Goal: Complete application form

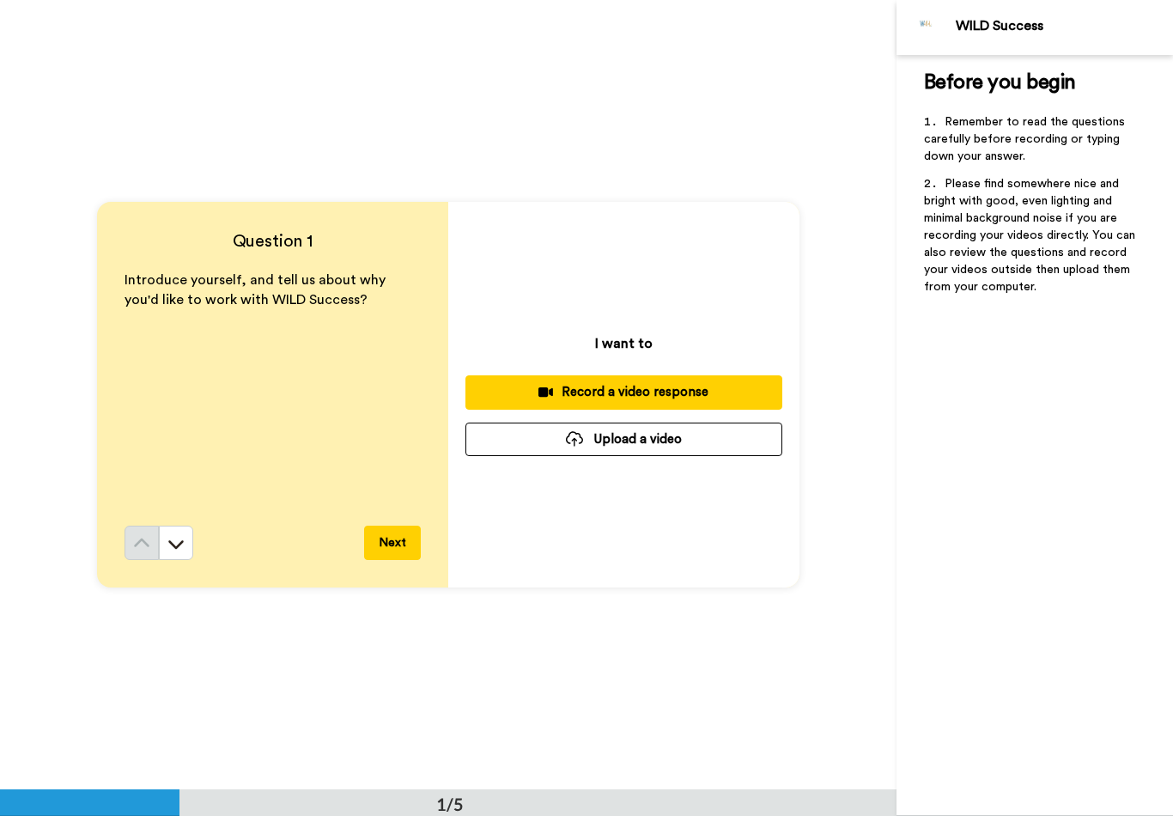
click at [735, 444] on button "Upload a video" at bounding box center [624, 440] width 317 height 34
click at [711, 439] on button "Upload a video" at bounding box center [624, 440] width 317 height 34
click at [191, 541] on button at bounding box center [176, 543] width 34 height 34
click at [170, 551] on icon at bounding box center [176, 543] width 17 height 17
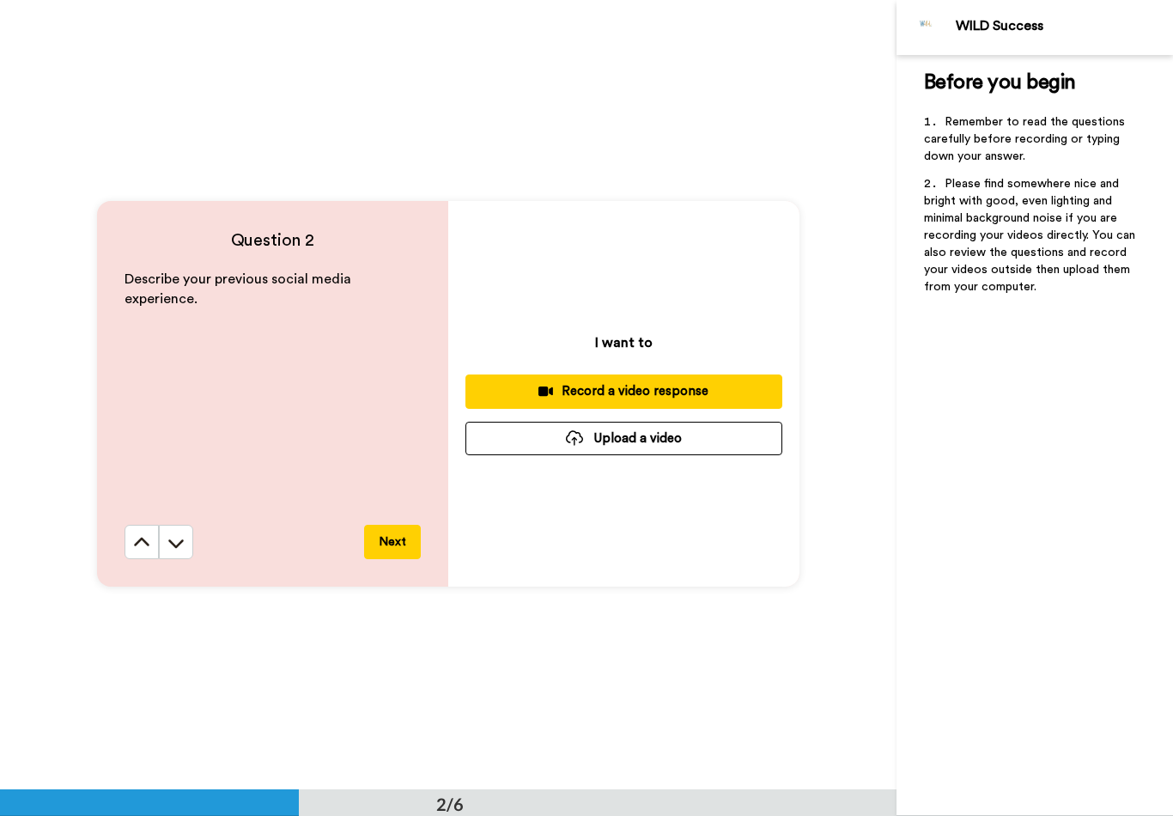
click at [137, 553] on button at bounding box center [142, 542] width 34 height 34
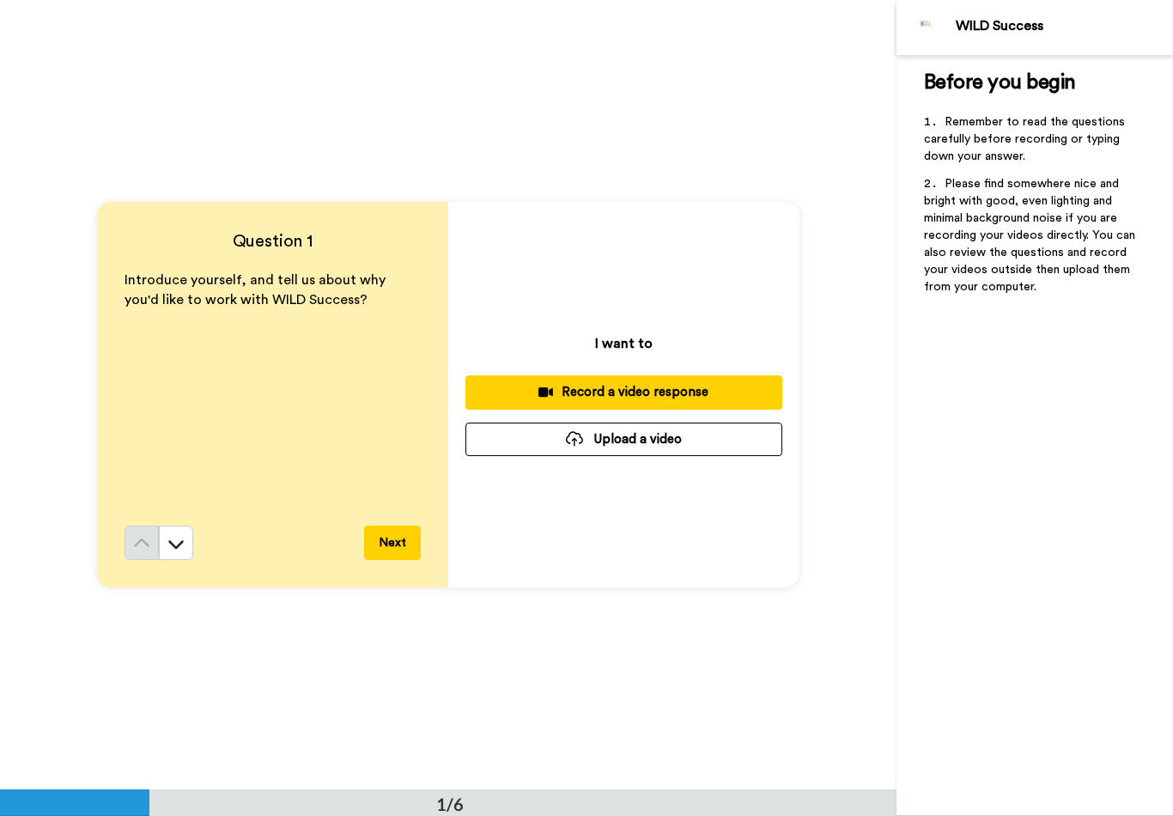
click at [683, 451] on button "Upload a video" at bounding box center [624, 440] width 317 height 34
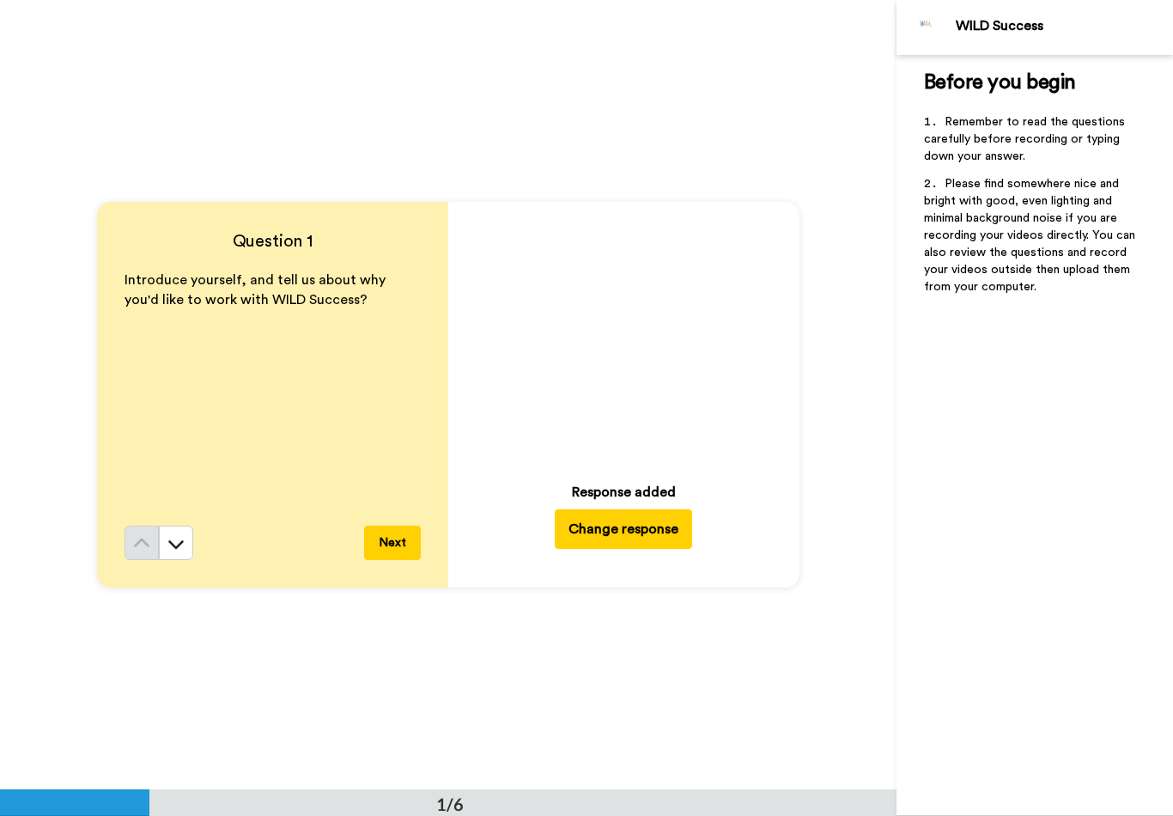
click at [384, 533] on button "Next" at bounding box center [392, 543] width 57 height 34
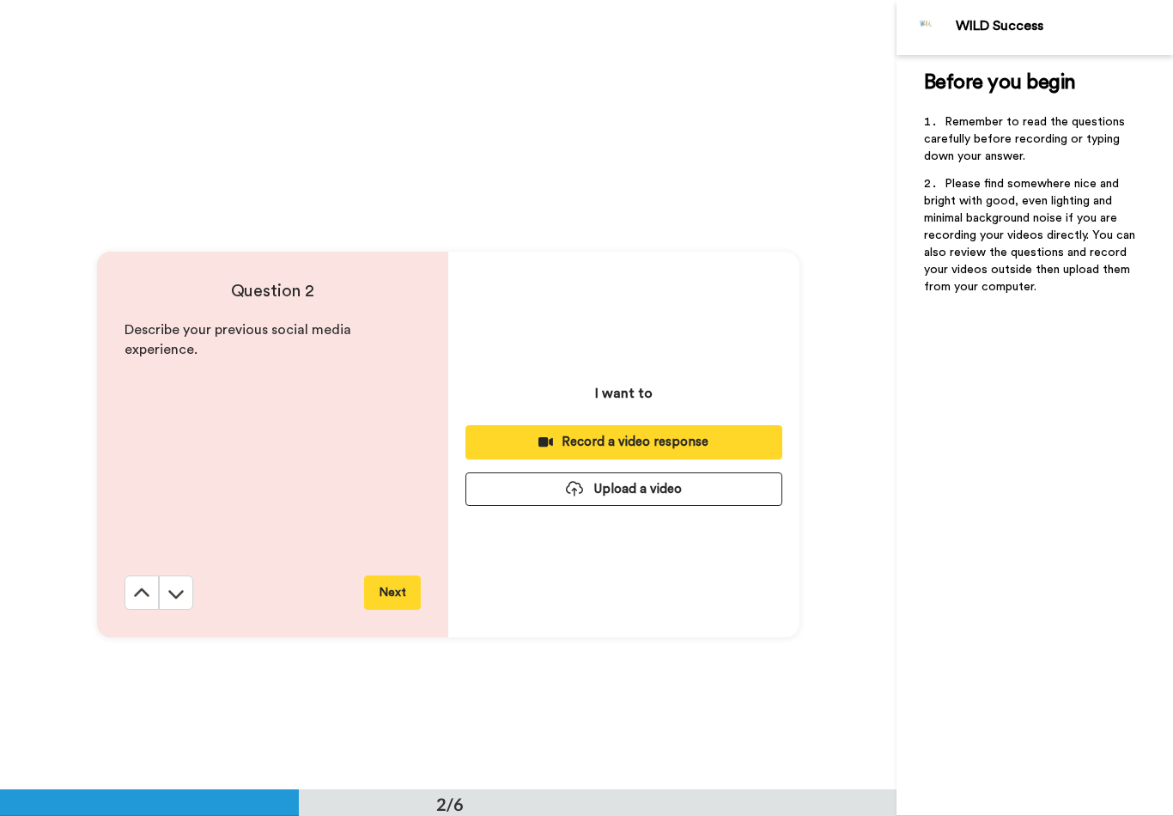
scroll to position [790, 0]
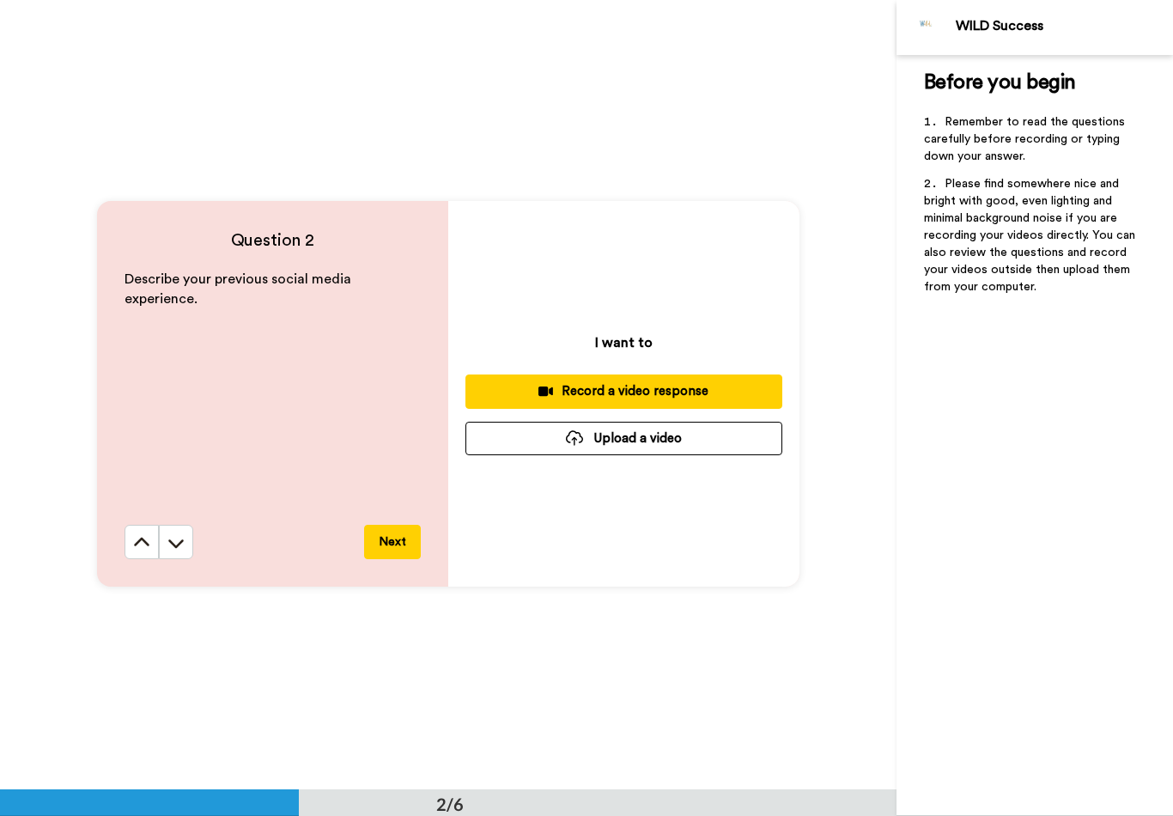
click at [655, 448] on button "Upload a video" at bounding box center [624, 439] width 317 height 34
click at [666, 448] on button "Upload a video" at bounding box center [624, 439] width 317 height 34
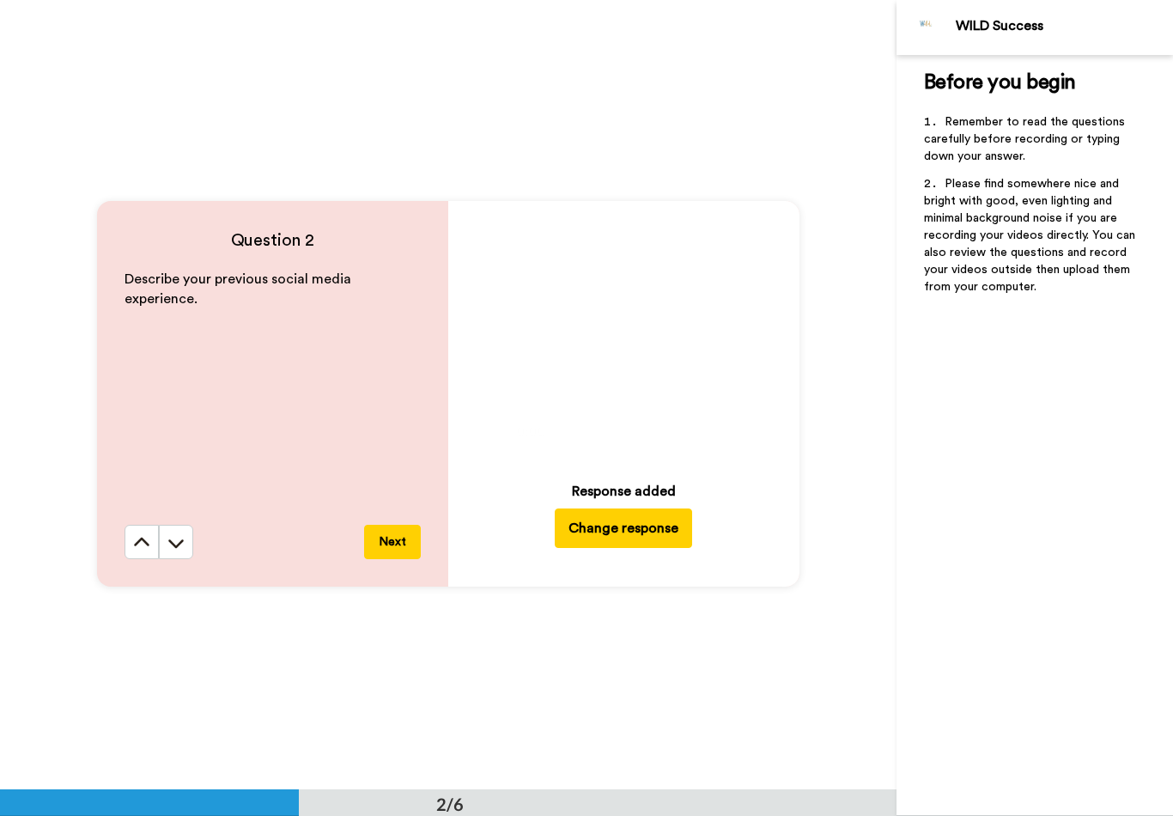
click at [397, 556] on button "Next" at bounding box center [392, 542] width 57 height 34
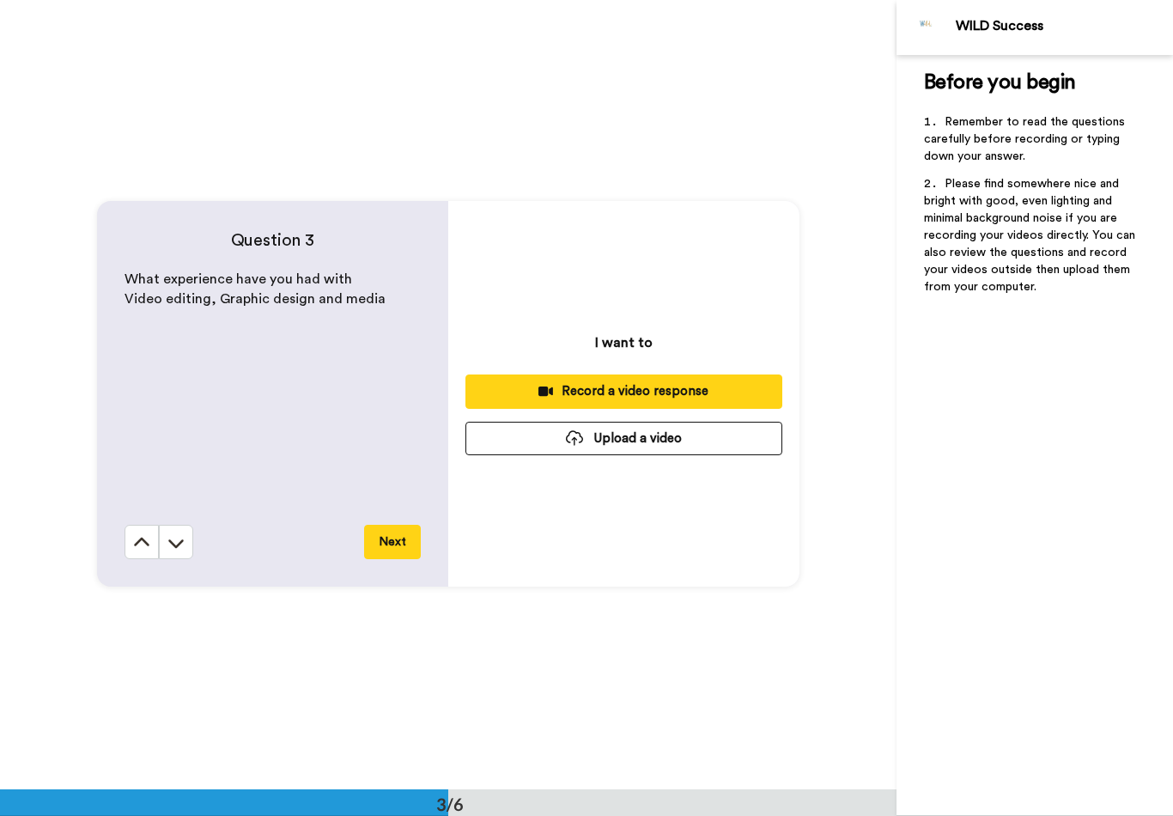
scroll to position [1580, 0]
click at [686, 447] on button "Upload a video" at bounding box center [624, 439] width 317 height 34
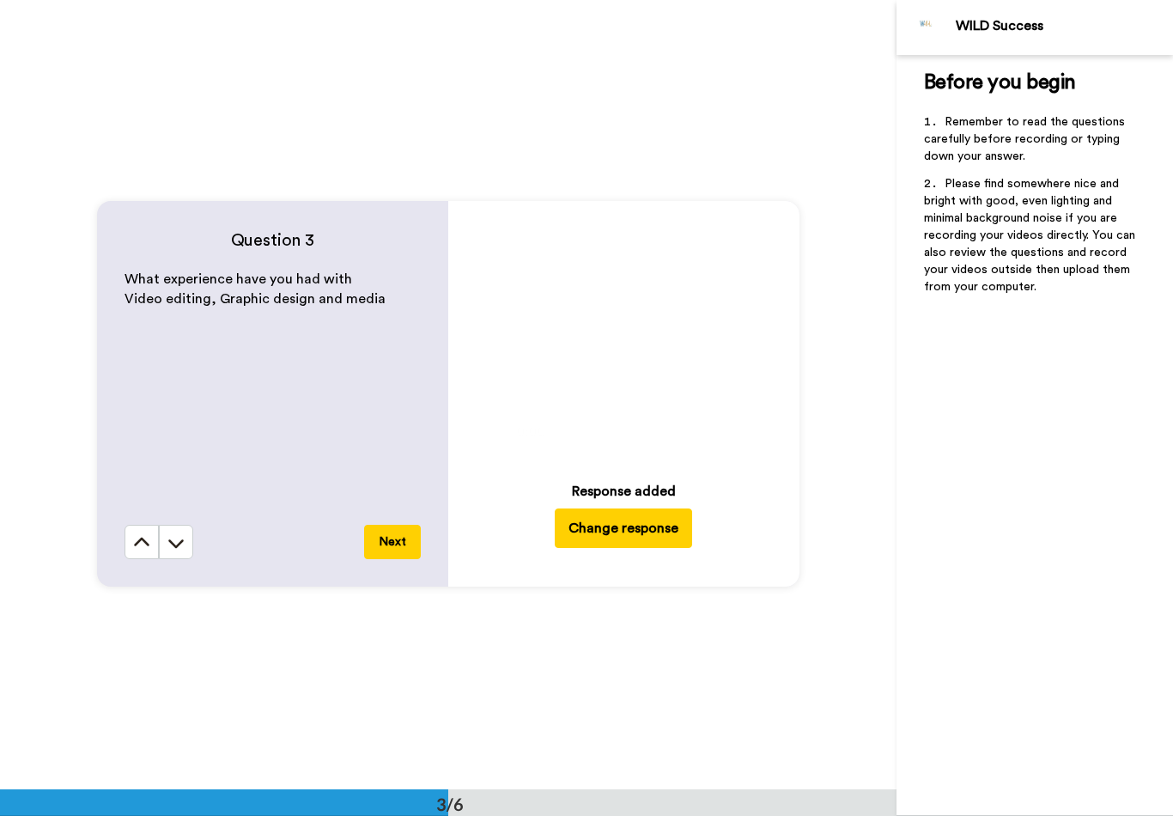
click at [386, 539] on button "Next" at bounding box center [392, 542] width 57 height 34
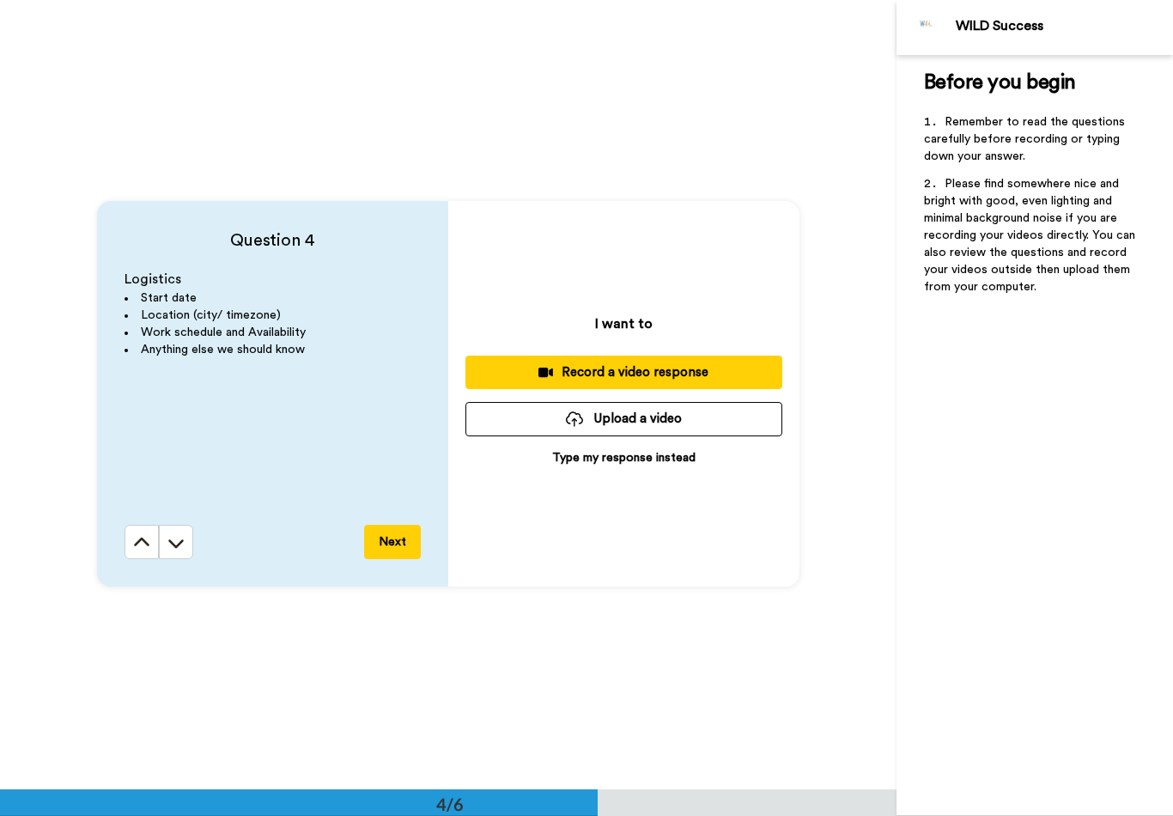
scroll to position [2369, 0]
click at [655, 463] on p "Type my response instead" at bounding box center [623, 457] width 143 height 17
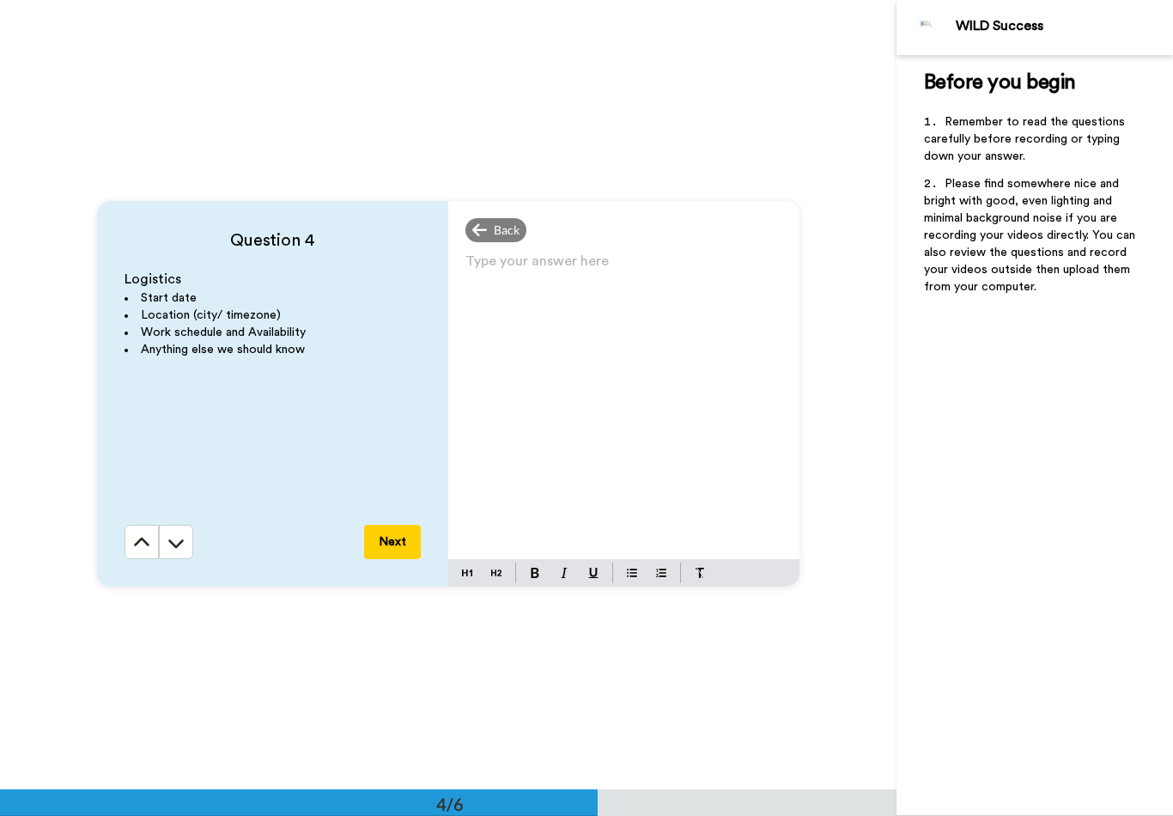
click at [614, 259] on p "Type your answer here ﻿" at bounding box center [624, 268] width 317 height 24
click at [387, 543] on button "Next" at bounding box center [392, 542] width 57 height 34
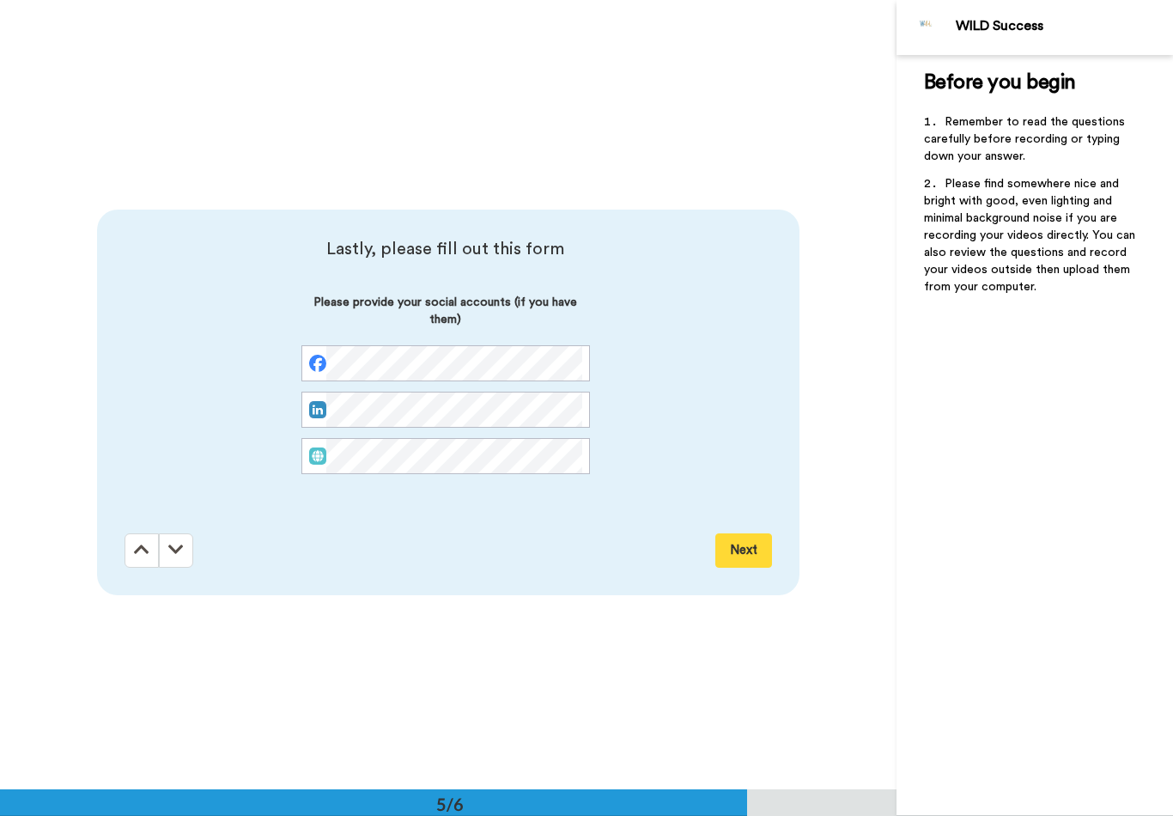
scroll to position [3159, 0]
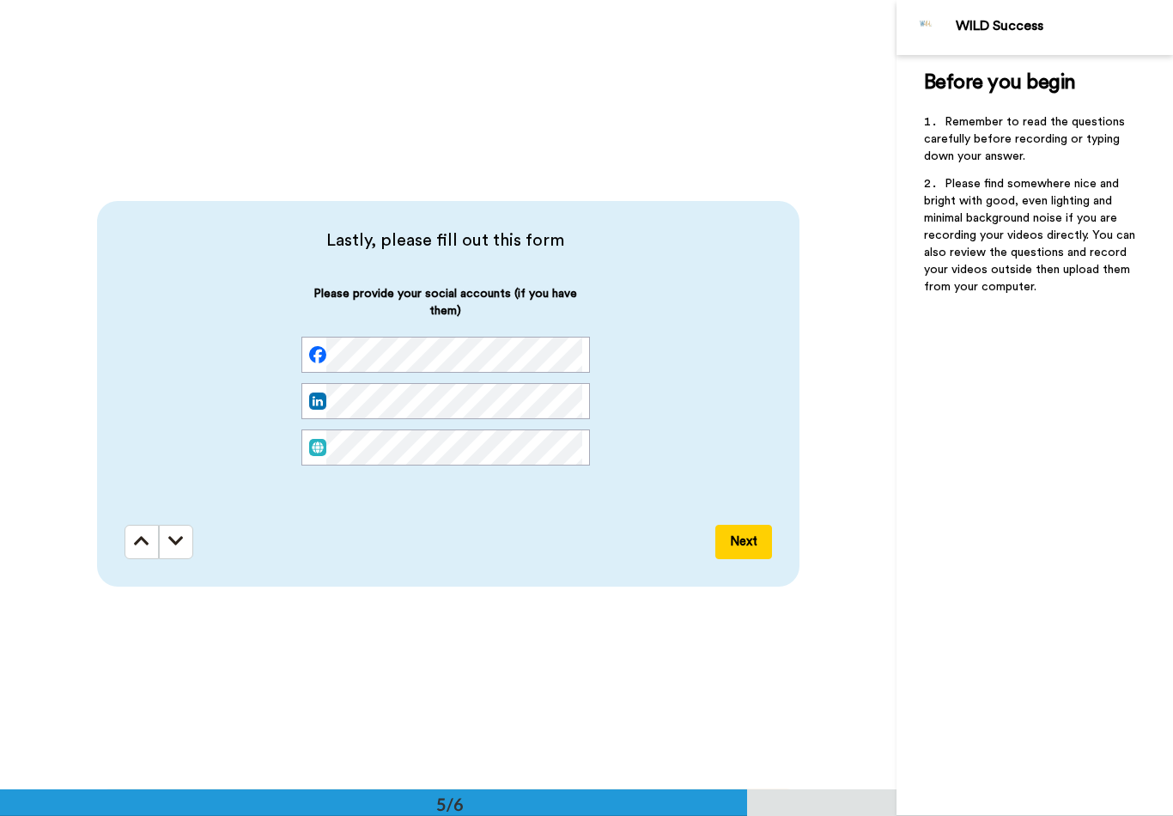
click at [744, 551] on button "Next" at bounding box center [744, 542] width 57 height 34
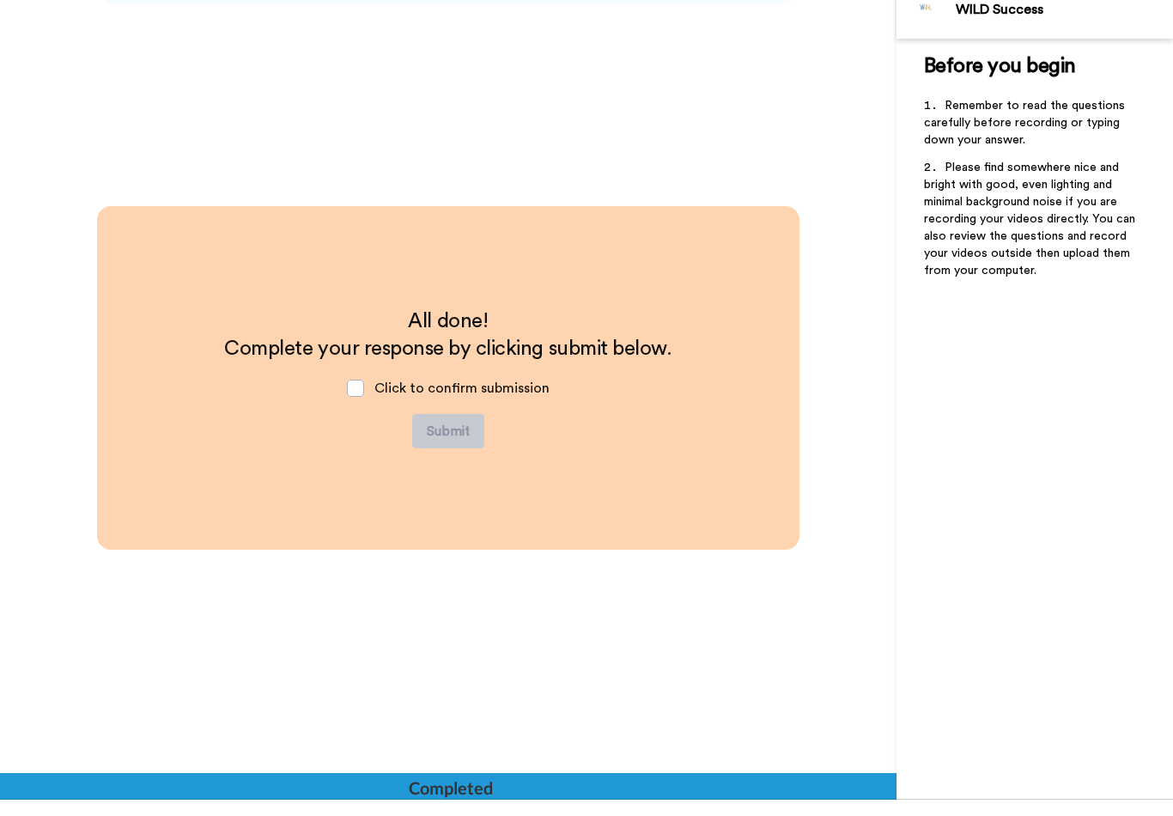
scroll to position [3725, 0]
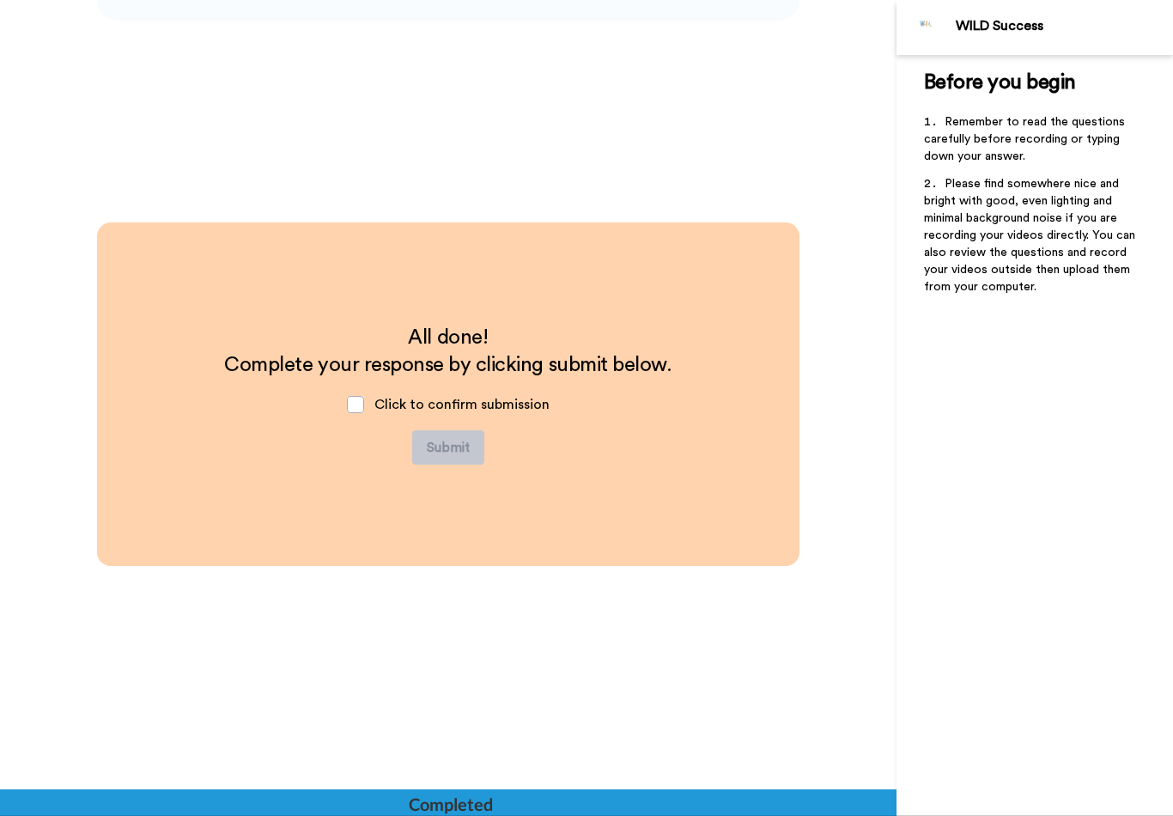
click at [363, 409] on span at bounding box center [355, 404] width 17 height 17
click at [446, 459] on button "Submit" at bounding box center [448, 447] width 72 height 34
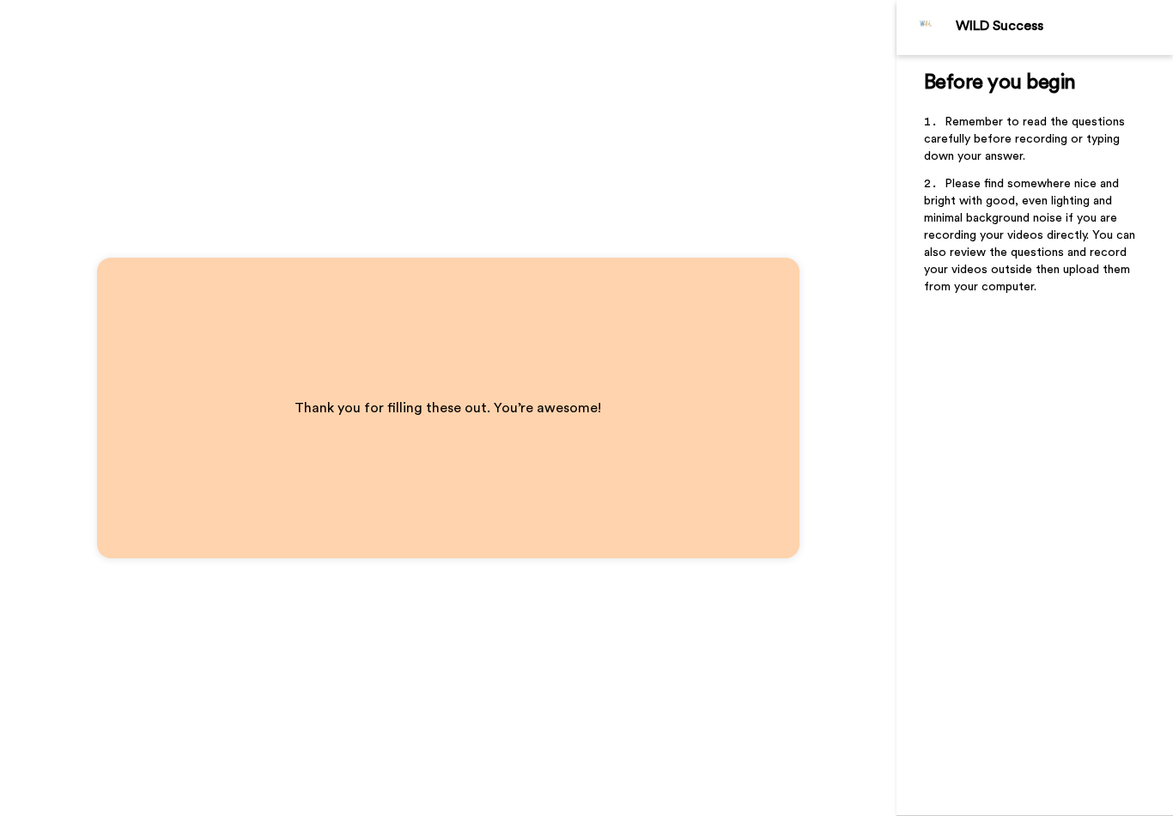
click at [1015, 45] on div "WILD Success" at bounding box center [1035, 27] width 277 height 55
click at [725, 453] on div "Thank you for filling these out. You’re awesome!" at bounding box center [448, 408] width 703 height 301
